Goal: Navigation & Orientation: Go to known website

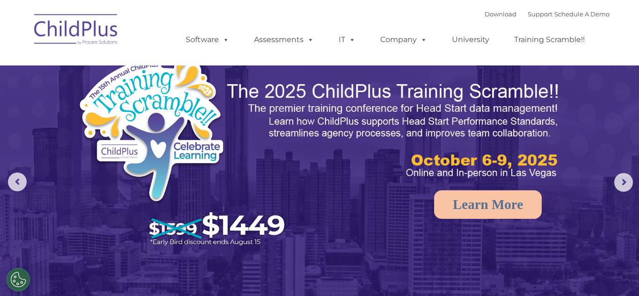
select select "MEDIUM"
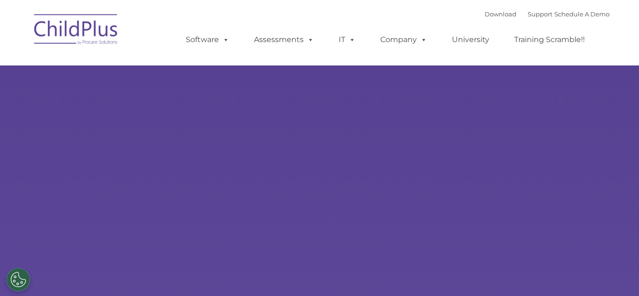
type input ""
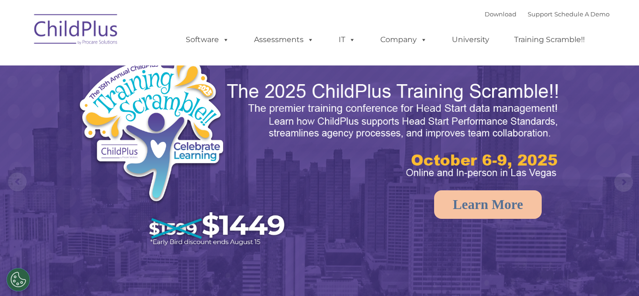
select select "MEDIUM"
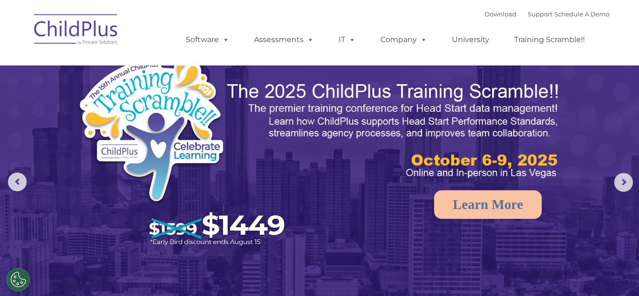
select select "MEDIUM"
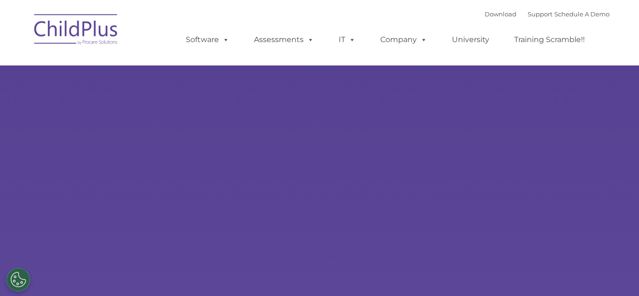
select select "MEDIUM"
